Goal: Navigation & Orientation: Find specific page/section

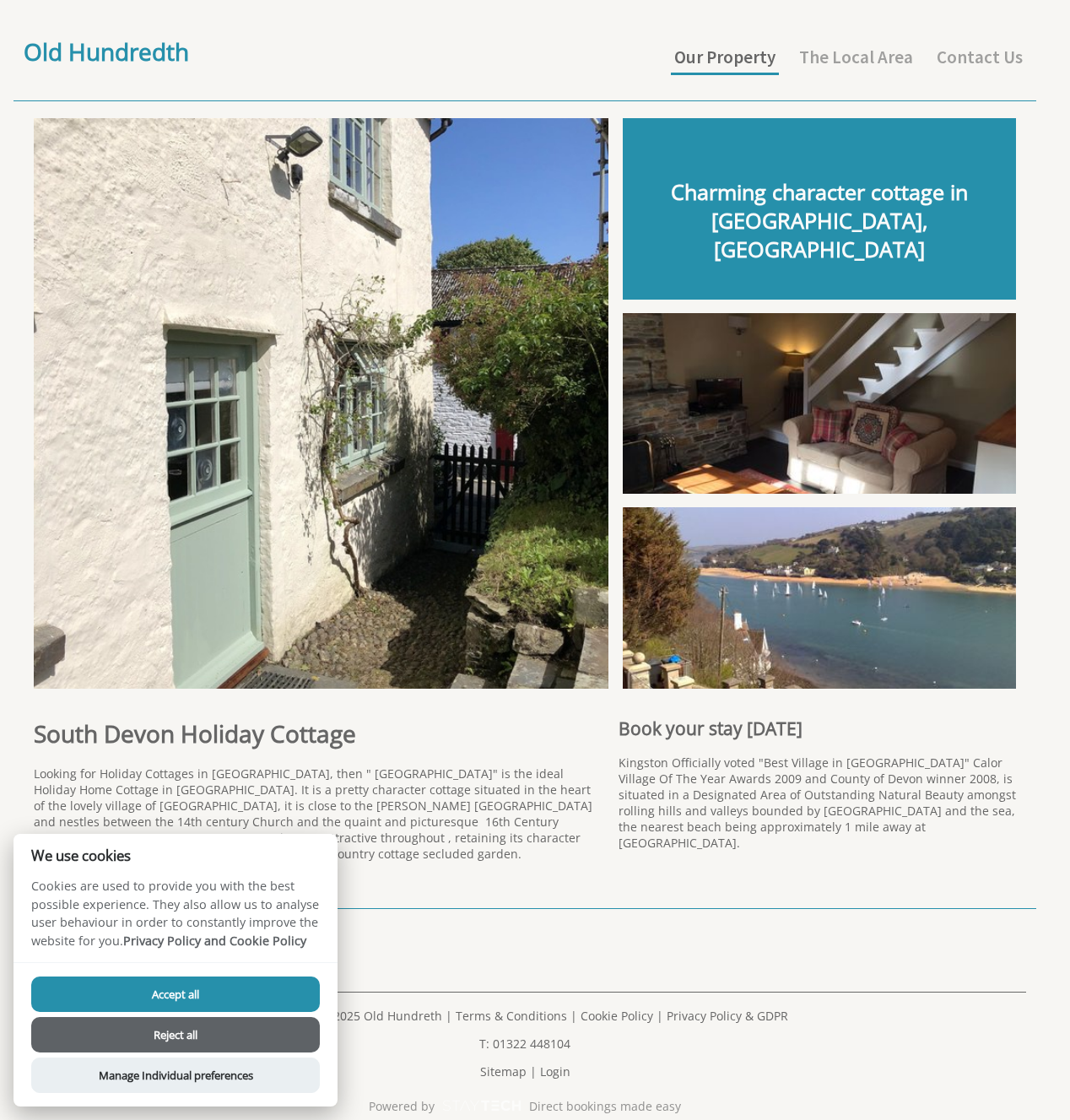
click at [717, 60] on link "Our Property" at bounding box center [724, 56] width 102 height 23
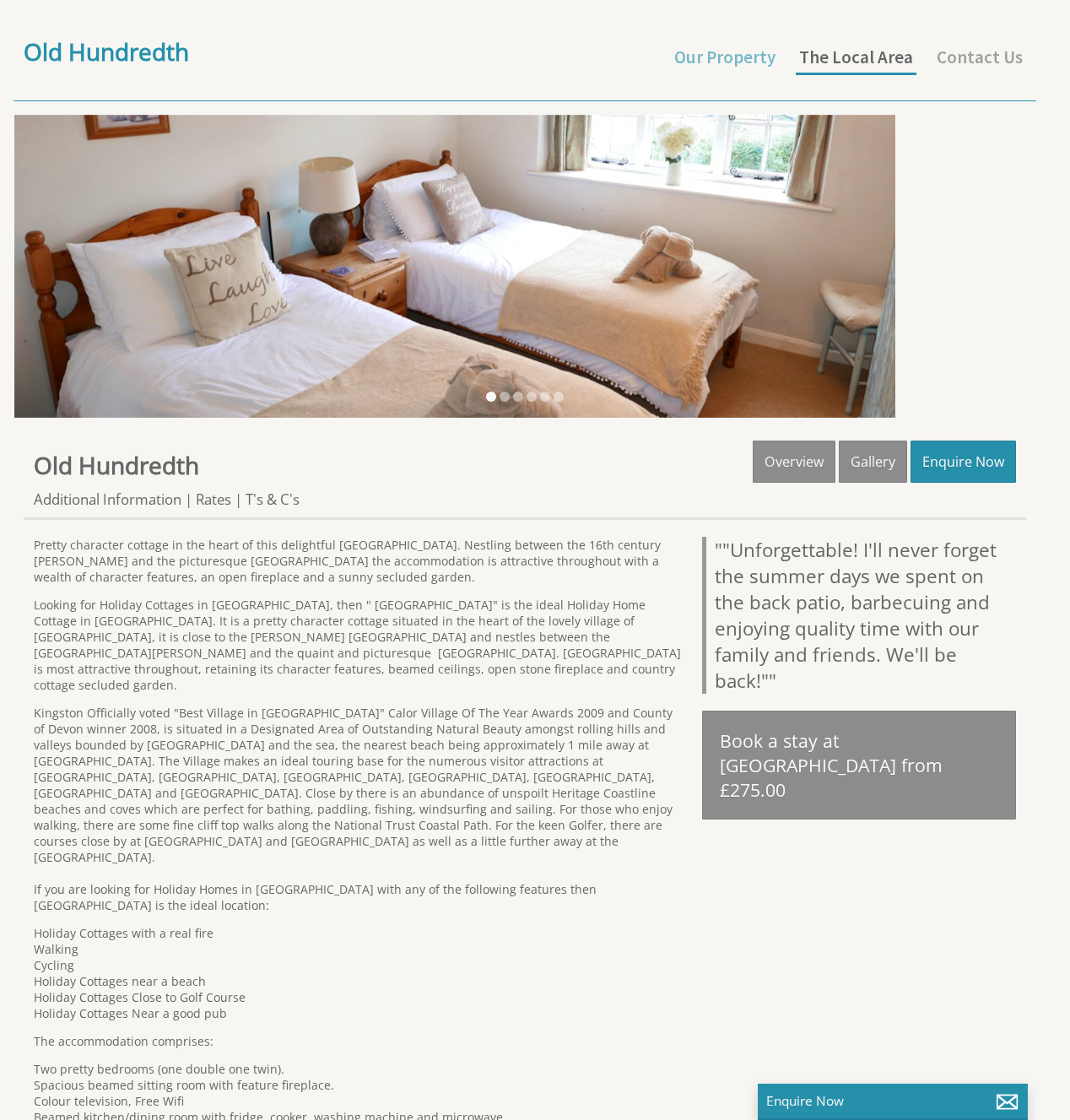
click at [865, 56] on link "The Local Area" at bounding box center [855, 56] width 113 height 23
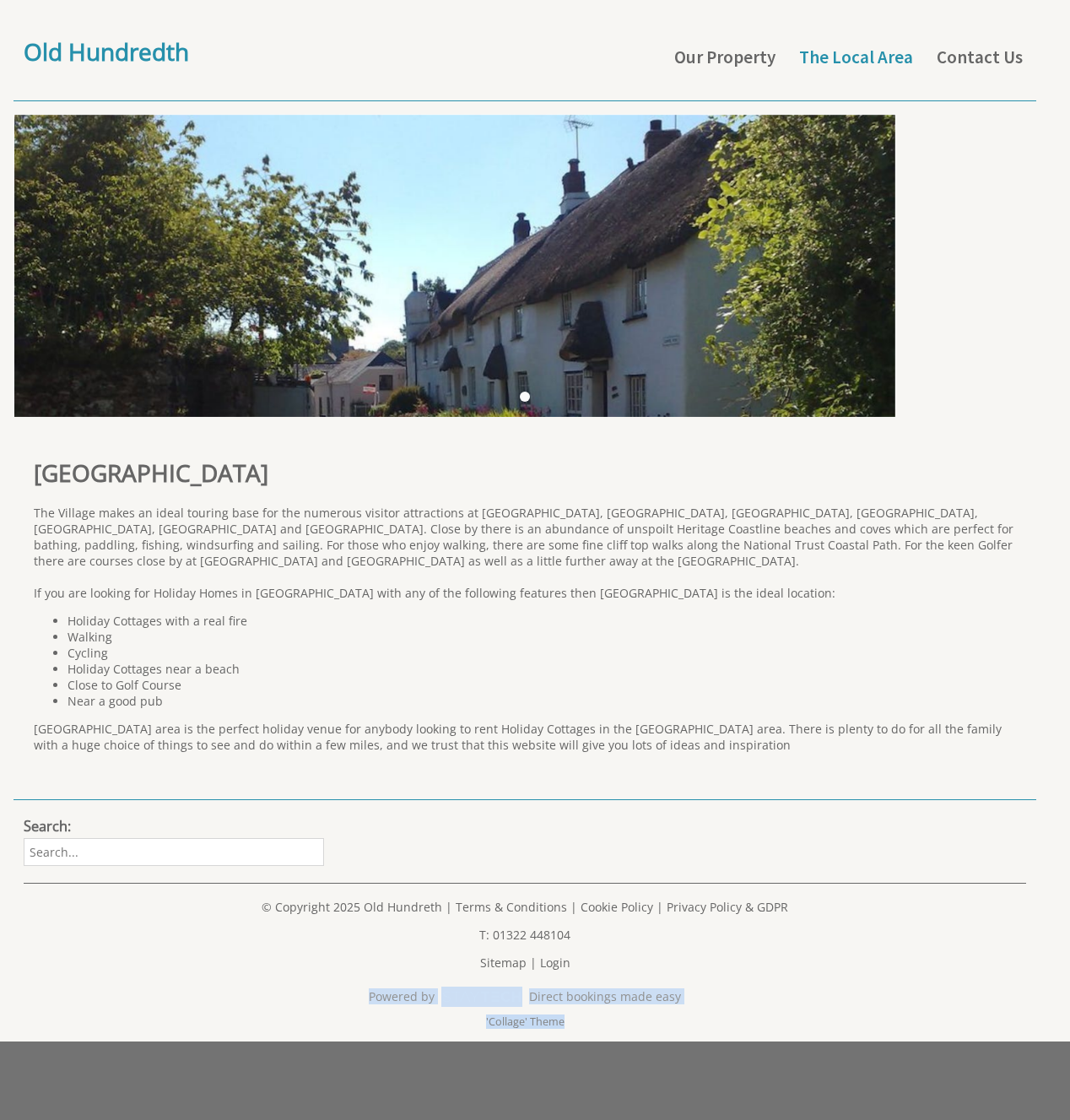
drag, startPoint x: 352, startPoint y: 1013, endPoint x: 758, endPoint y: 1063, distance: 409.1
click at [758, 1041] on footer "Search: © Copyright 2025 Old Hundreth | Terms & Conditions | Cookie Policy | Pr…" at bounding box center [535, 910] width 1070 height 265
drag, startPoint x: 699, startPoint y: 1001, endPoint x: 737, endPoint y: 897, distance: 110.7
click at [700, 971] on p "Sitemap | Login" at bounding box center [525, 962] width 1003 height 16
click at [746, 57] on link "Our Property" at bounding box center [724, 56] width 102 height 23
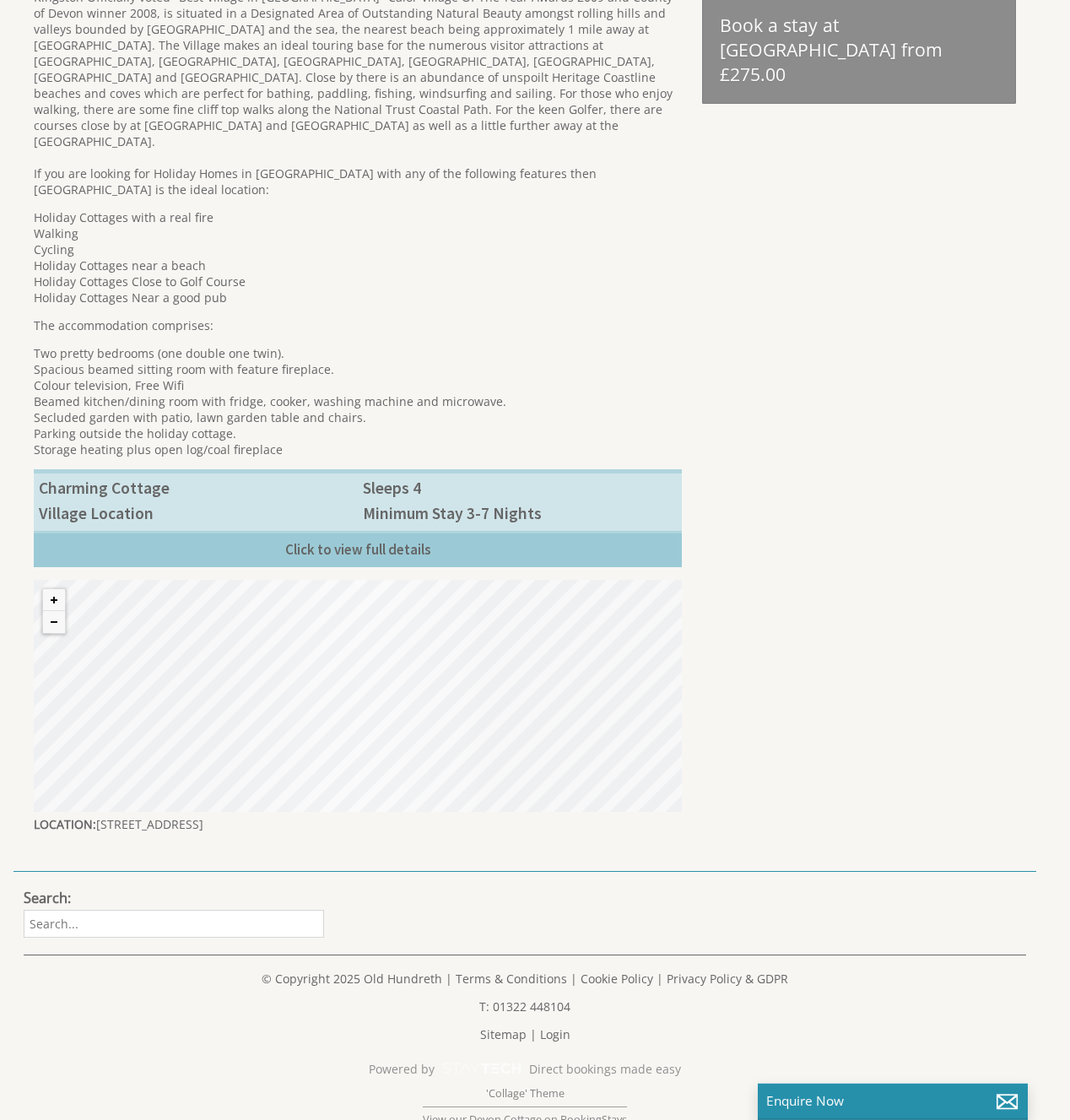
scroll to position [723, 0]
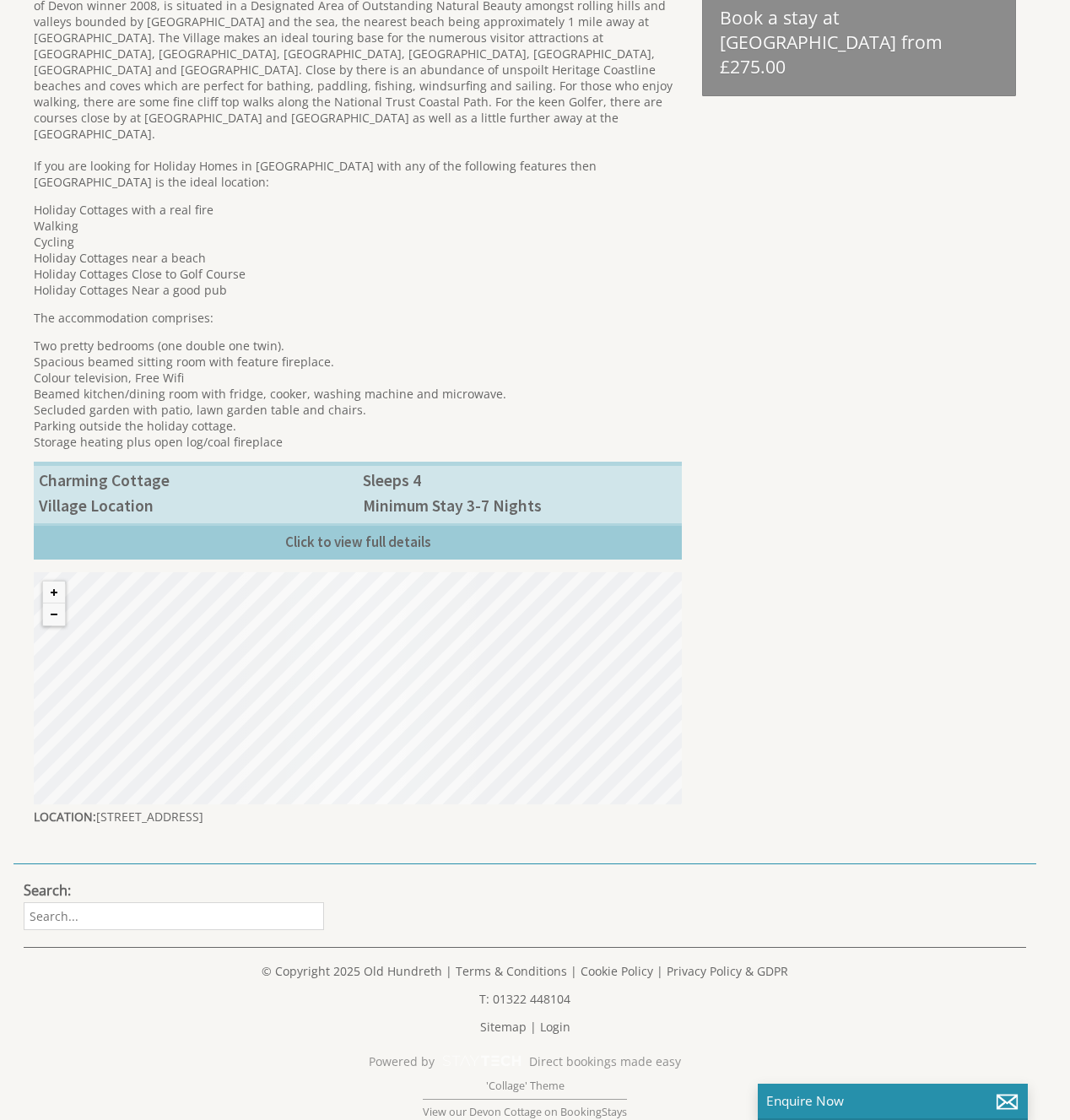
click at [346, 643] on div "© MapTiler © OpenStreetMap contributors" at bounding box center [358, 688] width 648 height 232
drag, startPoint x: 265, startPoint y: 676, endPoint x: 135, endPoint y: 631, distance: 137.6
click at [265, 674] on div "© MapTiler © OpenStreetMap contributors" at bounding box center [358, 688] width 648 height 232
click at [54, 604] on button "Zoom out" at bounding box center [54, 615] width 22 height 22
click at [55, 604] on button "Zoom out" at bounding box center [54, 615] width 22 height 22
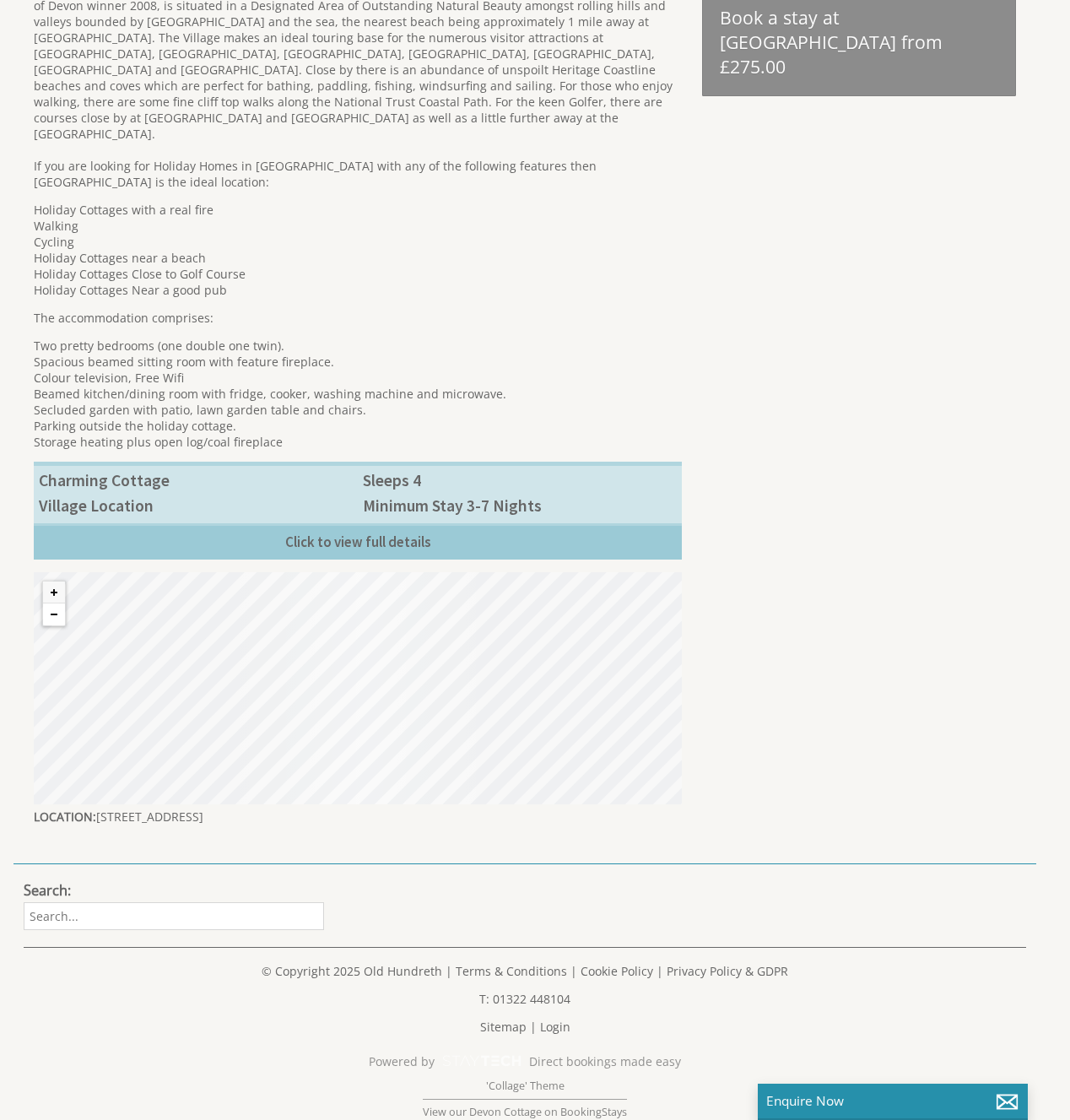
click at [55, 604] on button "Zoom out" at bounding box center [54, 615] width 22 height 22
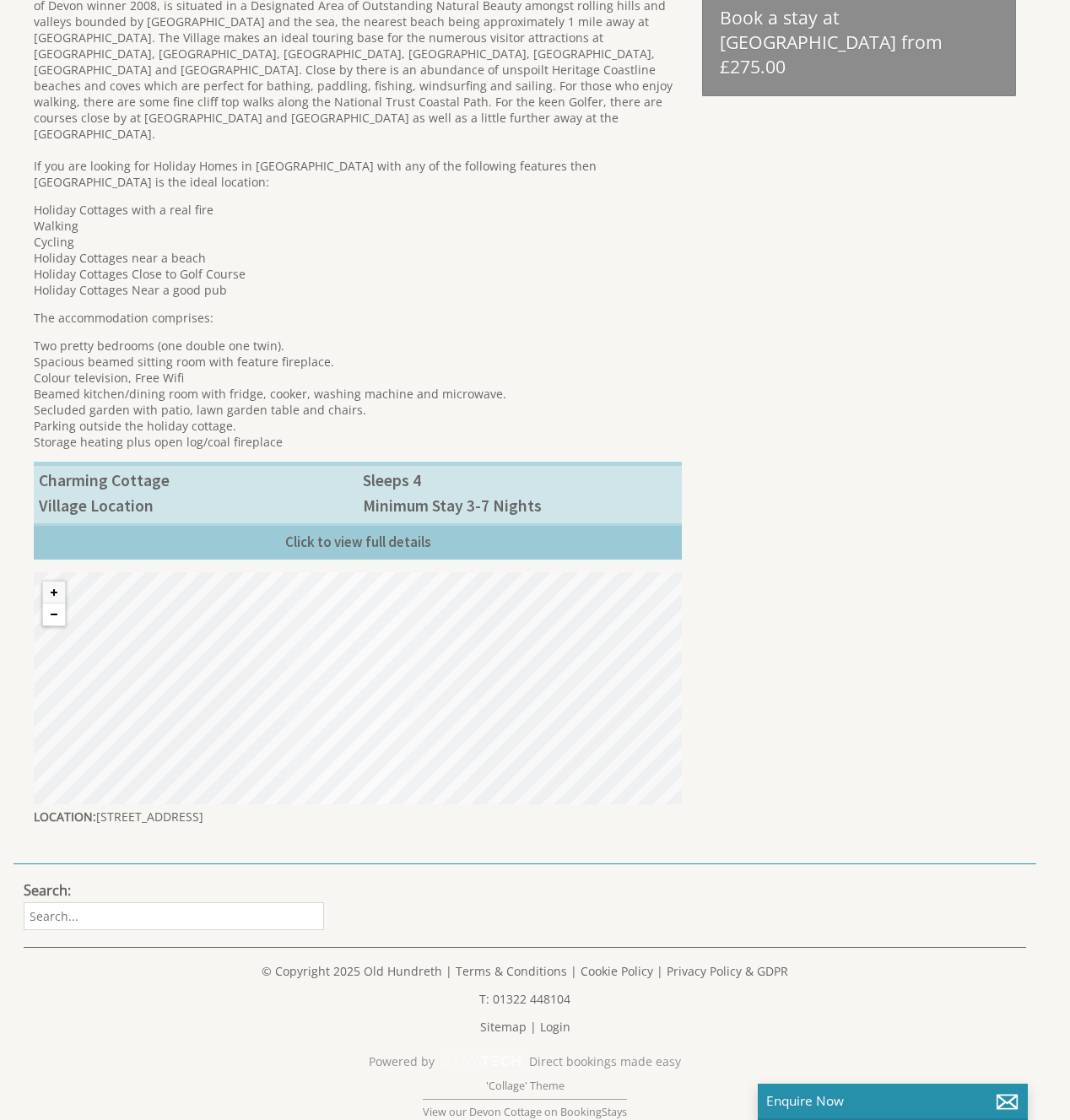
click at [55, 604] on button "Zoom out" at bounding box center [54, 615] width 22 height 22
click at [444, 342] on p "Two pretty bedrooms (one double one twin). Spacious beamed sitting room with fe…" at bounding box center [358, 394] width 648 height 113
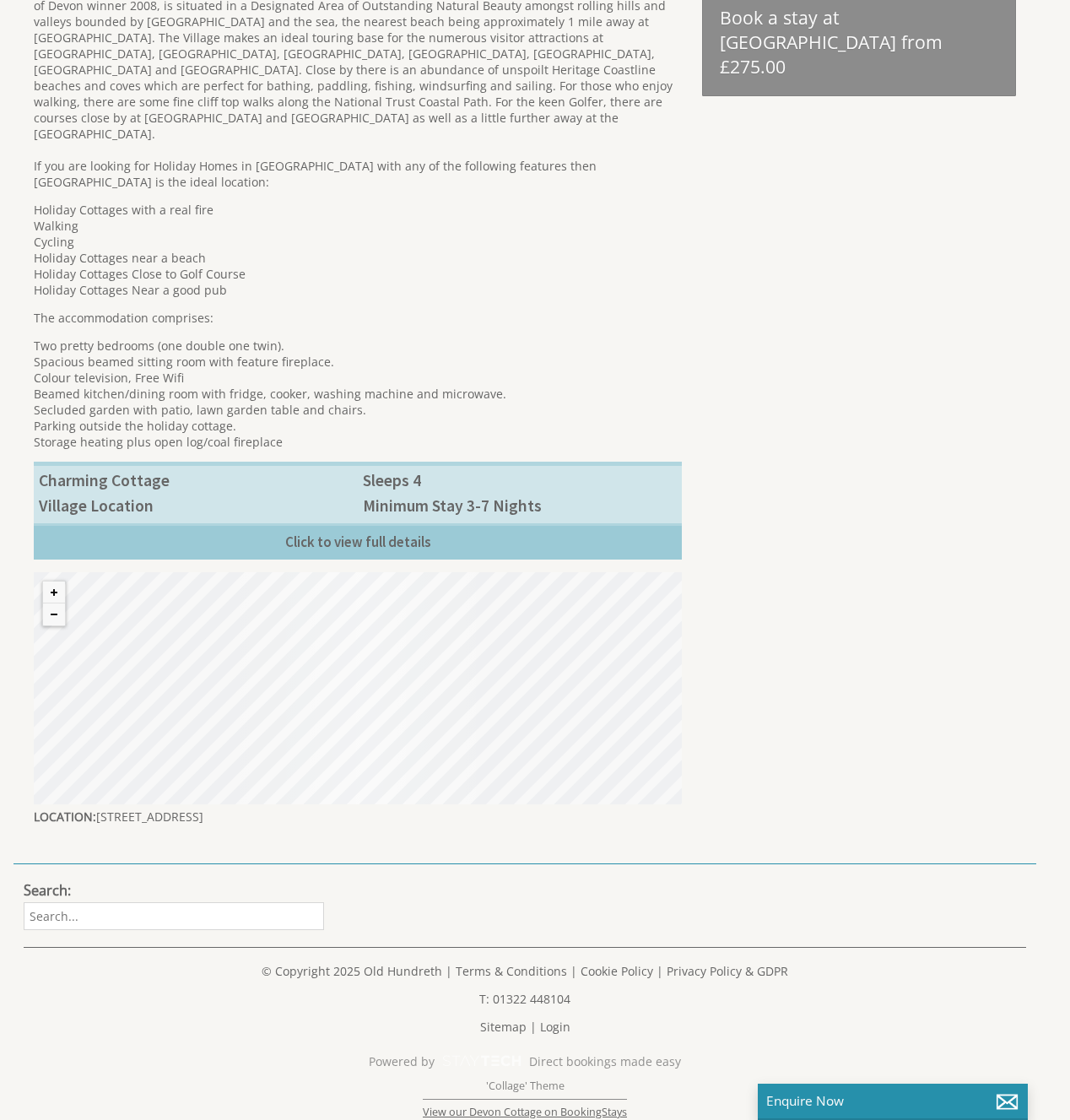
click at [546, 1100] on link "View our Devon Cottage on BookingStays" at bounding box center [524, 1110] width 204 height 20
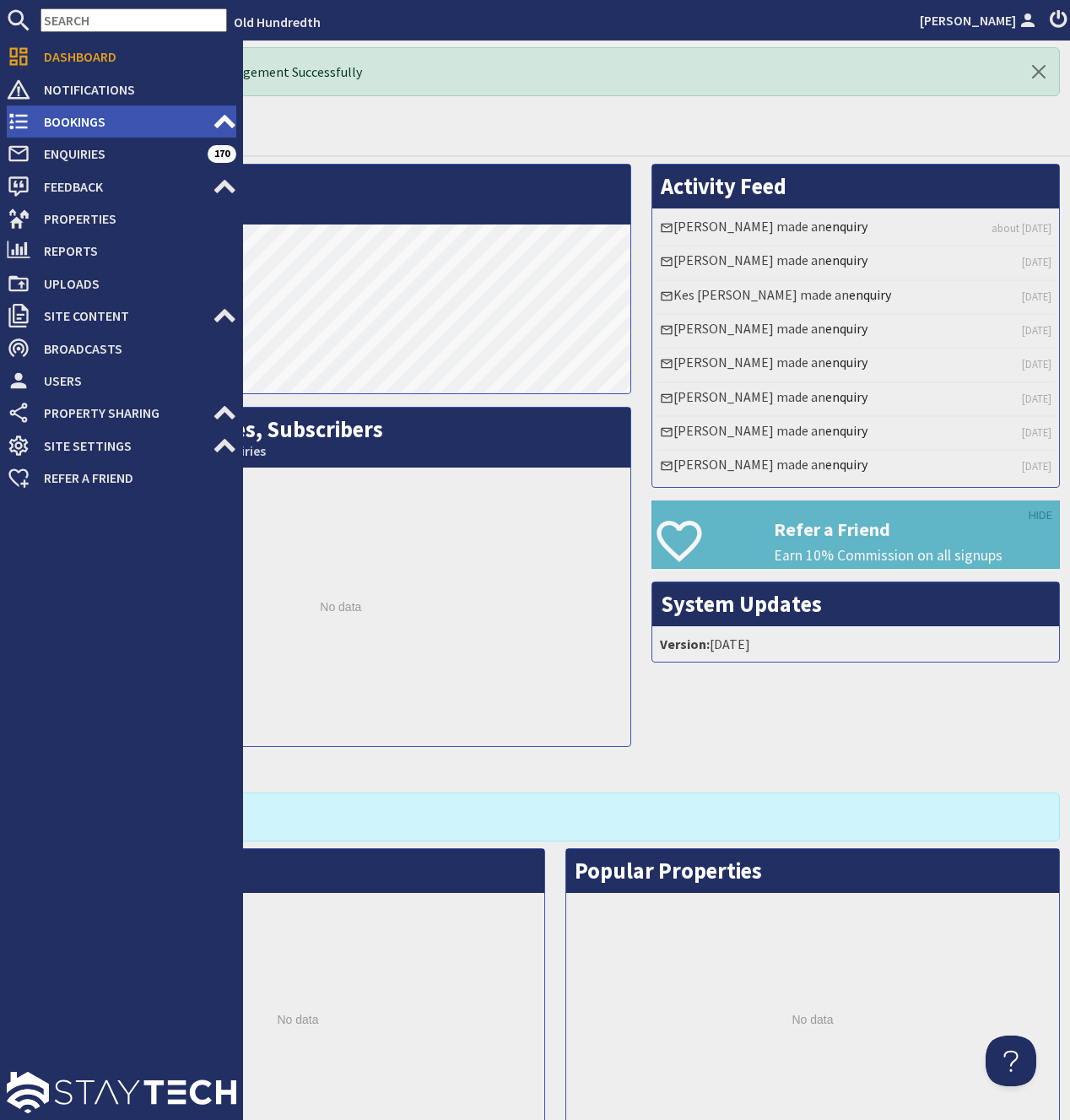
click at [67, 120] on span "Bookings" at bounding box center [122, 122] width 183 height 27
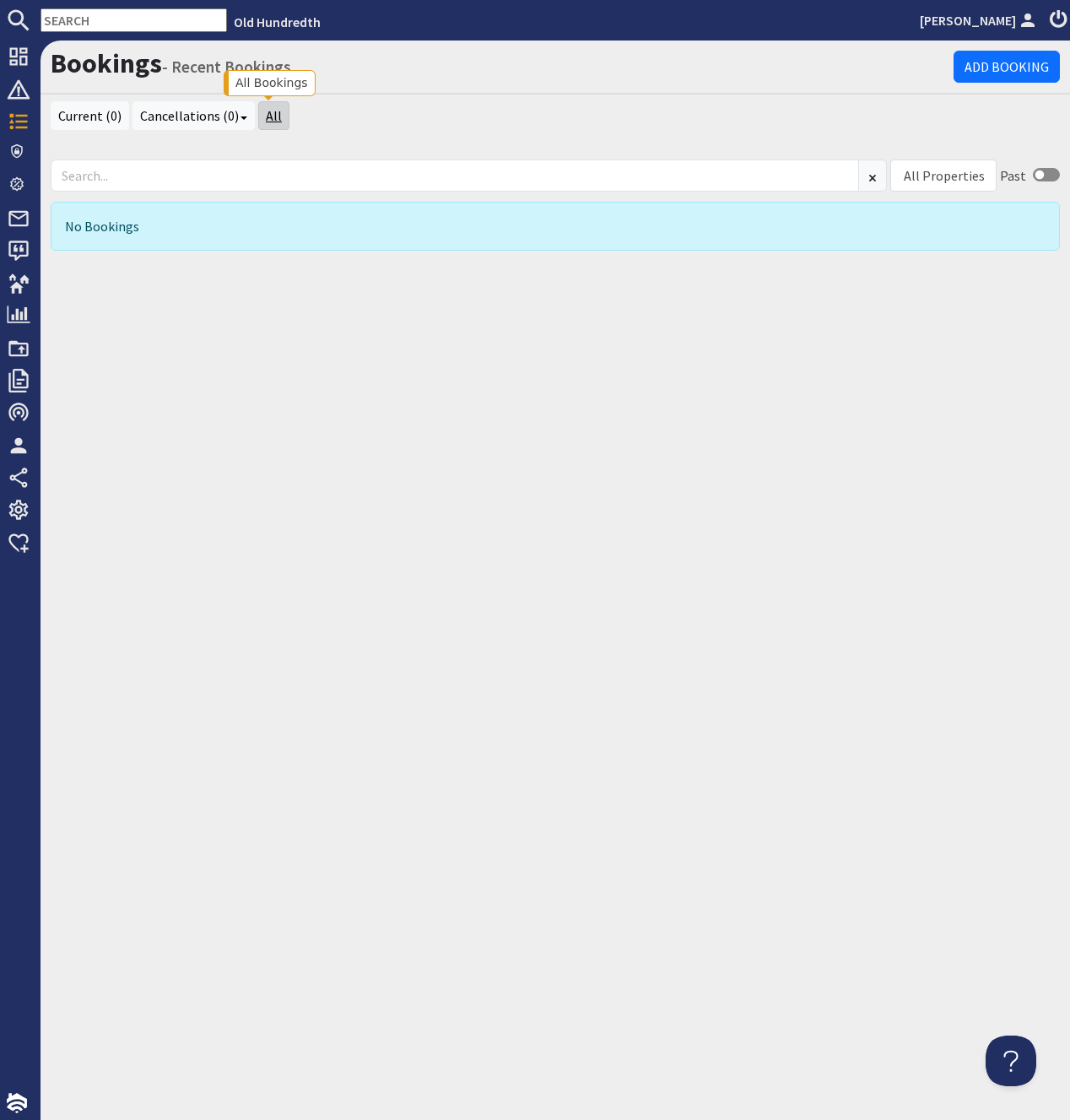
click at [265, 114] on link "All" at bounding box center [274, 116] width 32 height 29
click at [544, 271] on div "Bookings - All Add Booking Current (0) Cancellations (0) Cancellations (0) All …" at bounding box center [555, 580] width 1029 height 1080
